Goal: Find specific page/section: Find specific page/section

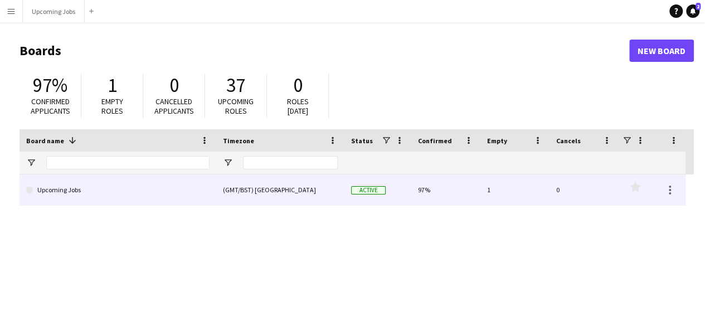
click at [101, 180] on link "Upcoming Jobs" at bounding box center [117, 189] width 183 height 31
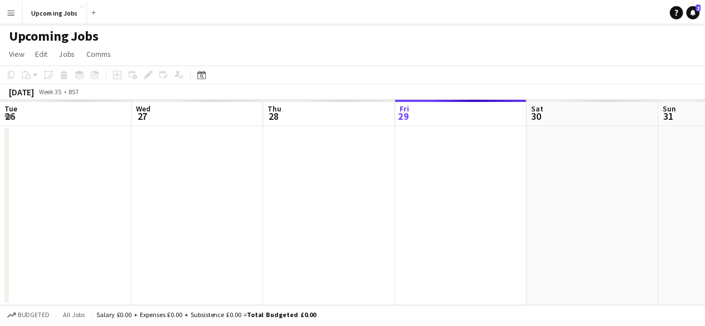
scroll to position [0, 266]
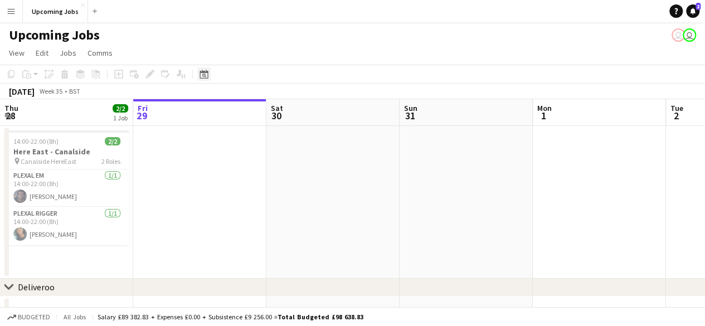
click at [204, 74] on icon at bounding box center [204, 76] width 4 height 4
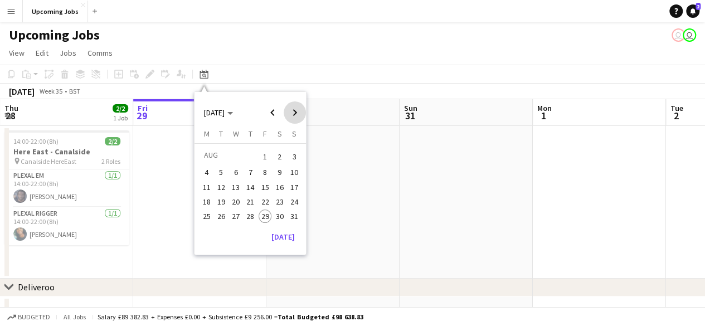
click at [297, 109] on span "Next month" at bounding box center [295, 112] width 22 height 22
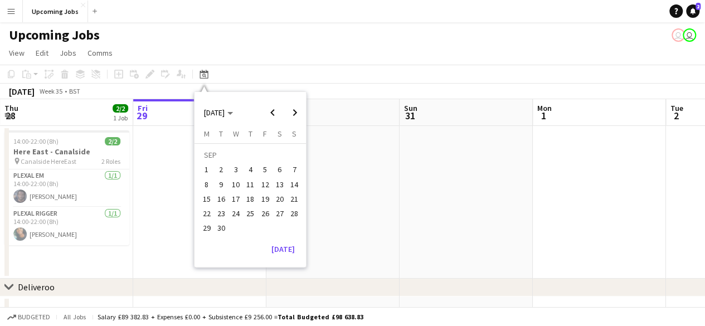
click at [207, 183] on span "8" at bounding box center [206, 184] width 13 height 13
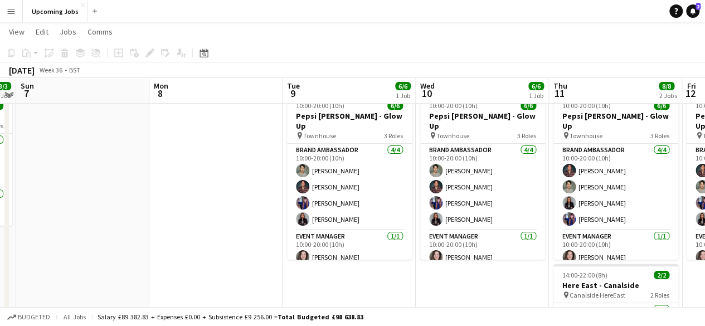
scroll to position [36, 0]
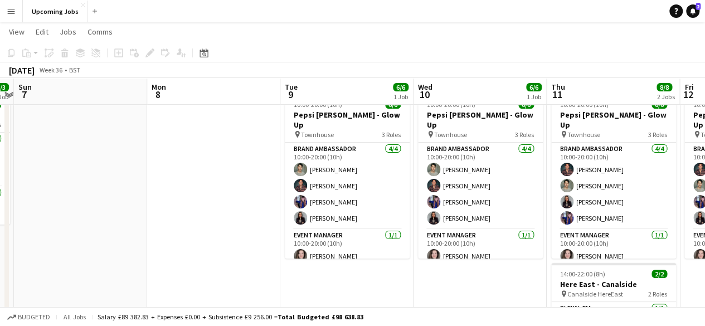
drag, startPoint x: 402, startPoint y: 201, endPoint x: 398, endPoint y: 231, distance: 29.8
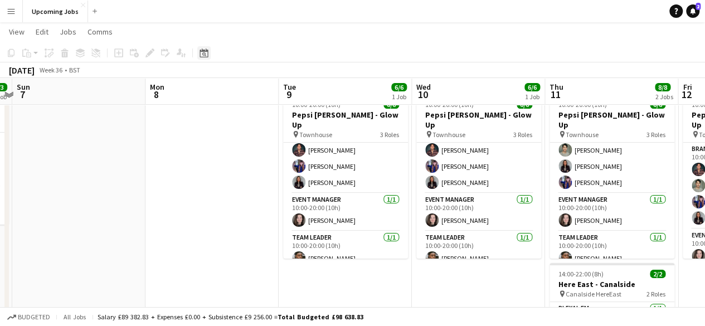
click at [207, 50] on icon at bounding box center [204, 52] width 8 height 9
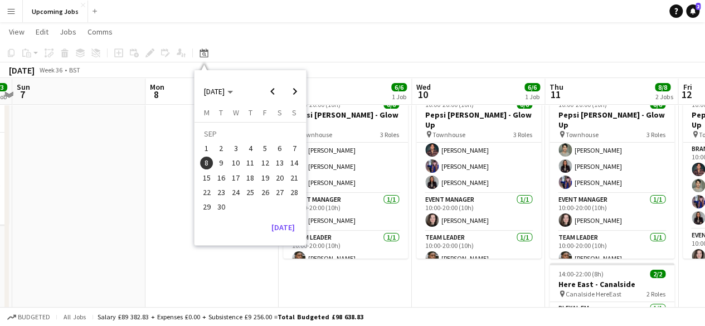
click at [285, 163] on span "13" at bounding box center [279, 163] width 13 height 13
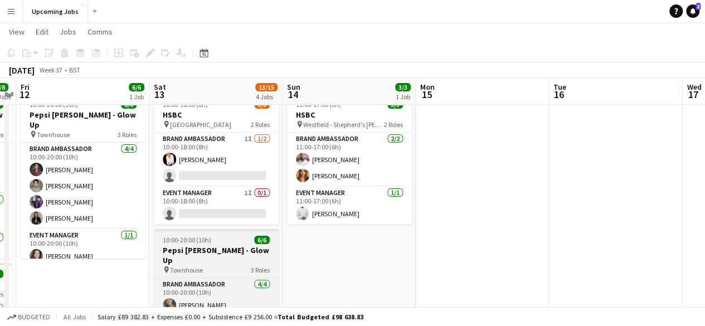
click at [278, 238] on div "10:00-20:00 (10h) 6/6" at bounding box center [216, 240] width 125 height 8
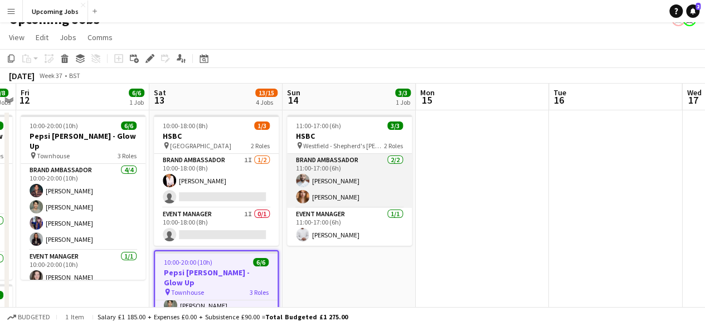
scroll to position [16, 0]
